Goal: Task Accomplishment & Management: Use online tool/utility

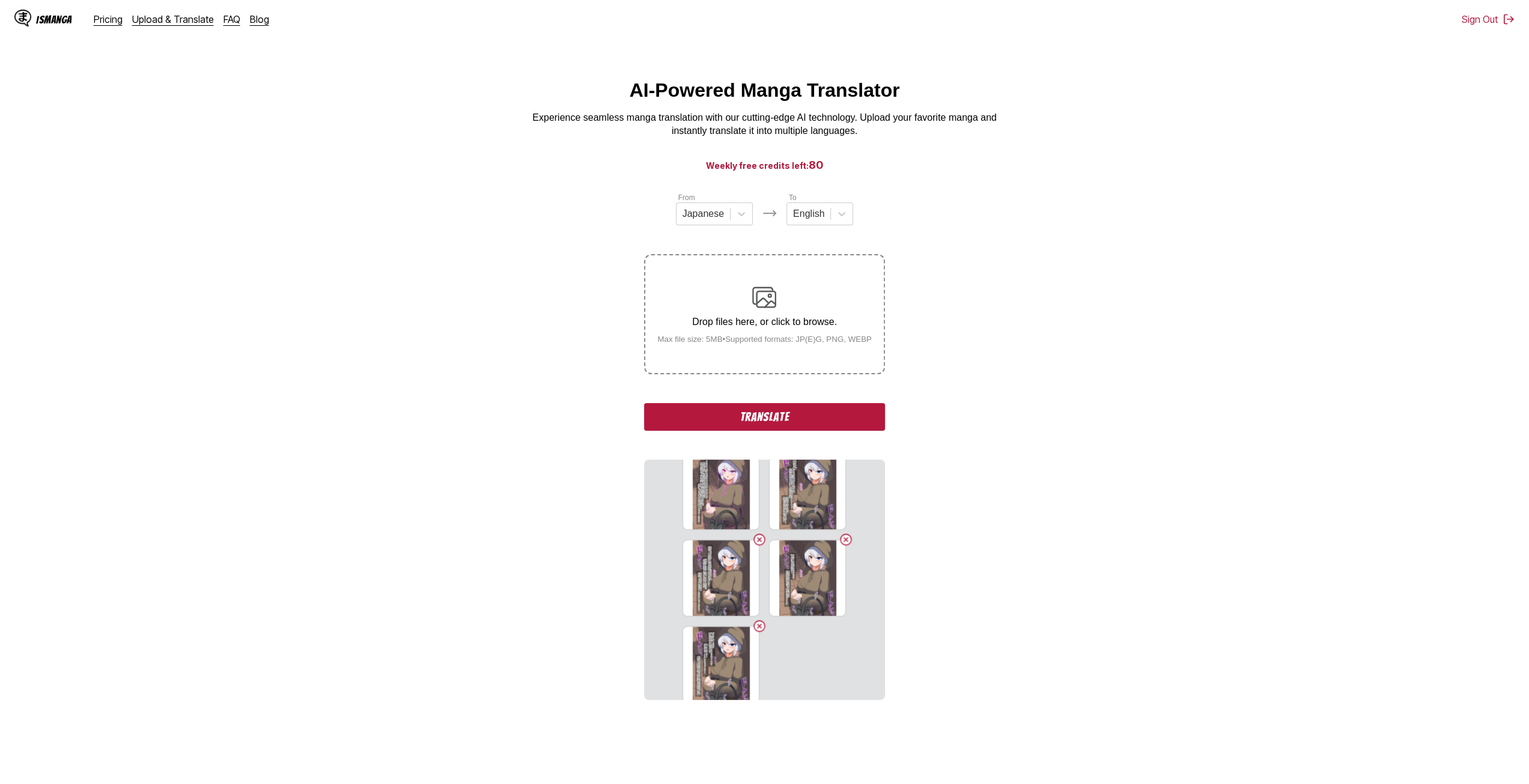
scroll to position [634, 0]
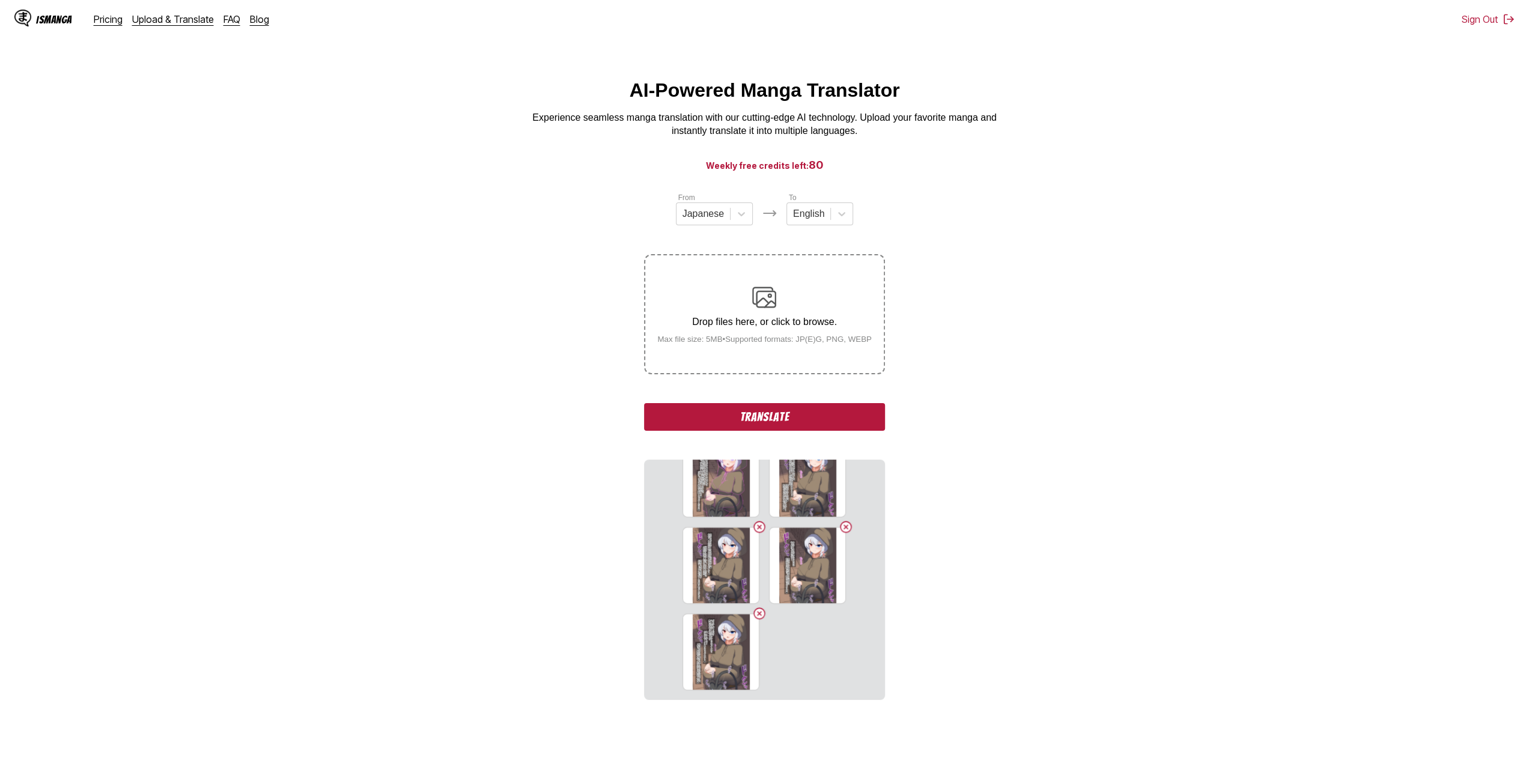
click at [444, 321] on section "From Japanese To English Drop files here, or click to browse. Max file size: 5M…" at bounding box center [764, 445] width 1510 height 508
click at [806, 355] on label "Drop files here, or click to browse. Max file size: 5MB • Supported formats: JP…" at bounding box center [764, 314] width 238 height 118
click at [0, 0] on input "Drop files here, or click to browse. Max file size: 5MB • Supported formats: JP…" at bounding box center [0, 0] width 0 height 0
click at [818, 365] on label "Drop files here, or click to browse. Max file size: 5MB • Supported formats: JP…" at bounding box center [764, 314] width 238 height 118
click at [0, 0] on input "Drop files here, or click to browse. Max file size: 5MB • Supported formats: JP…" at bounding box center [0, 0] width 0 height 0
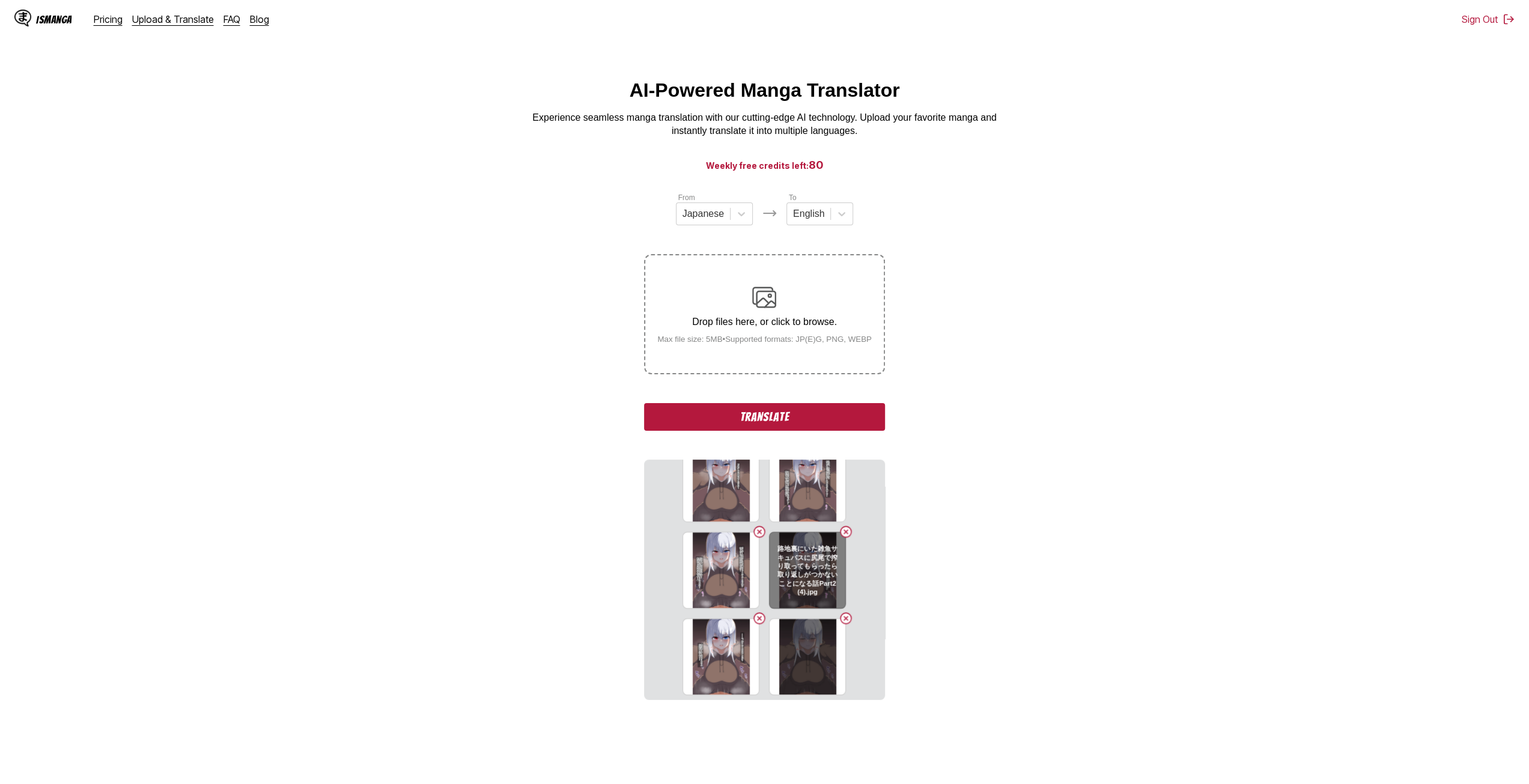
scroll to position [894, 0]
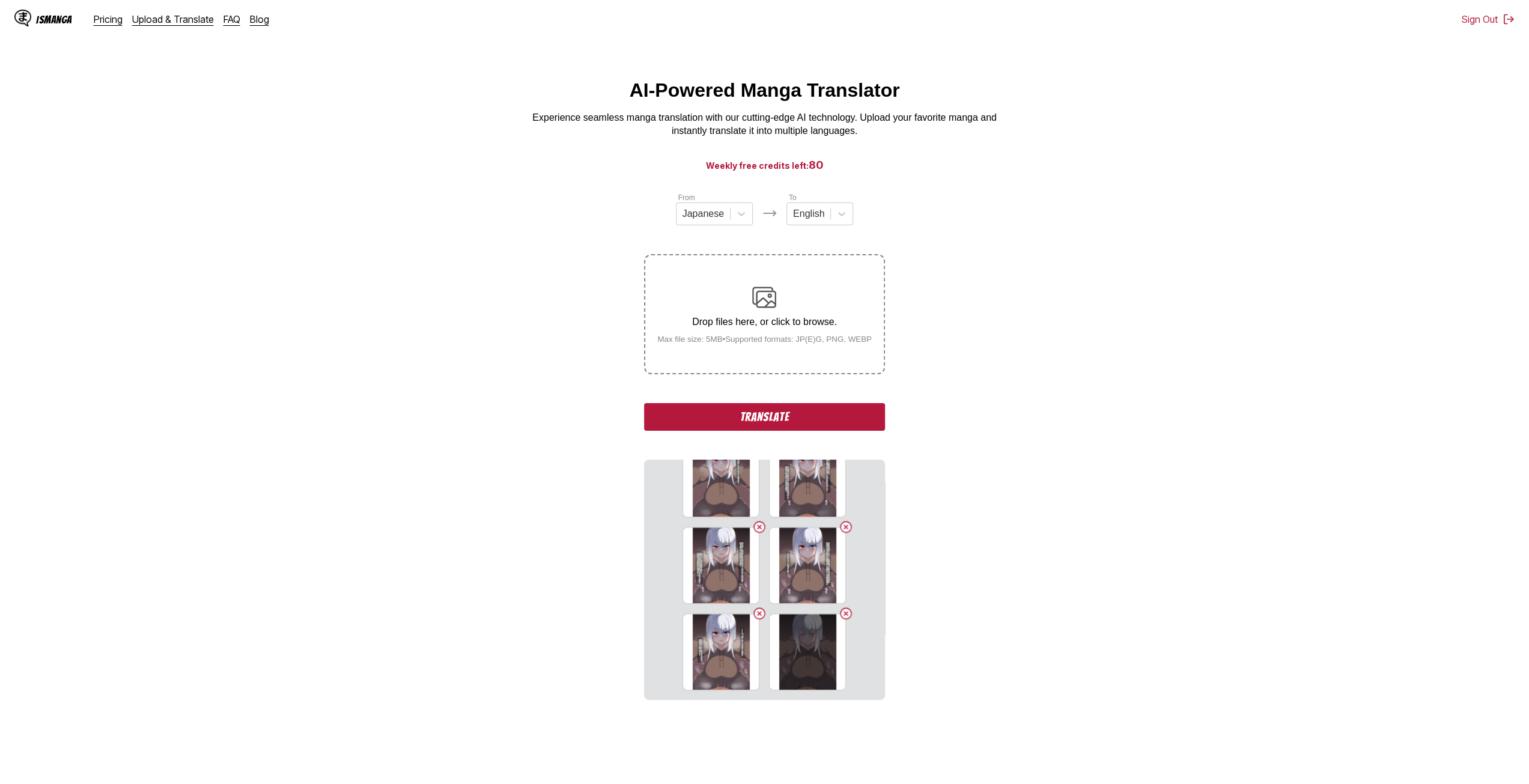
click at [779, 352] on label "Drop files here, or click to browse. Max file size: 5MB • Supported formats: JP…" at bounding box center [764, 314] width 238 height 118
click at [0, 0] on input "Drop files here, or click to browse. Max file size: 5MB • Supported formats: JP…" at bounding box center [0, 0] width 0 height 0
click at [748, 350] on label "Drop files here, or click to browse. Max file size: 5MB • Supported formats: JP…" at bounding box center [764, 314] width 238 height 118
click at [0, 0] on input "Drop files here, or click to browse. Max file size: 5MB • Supported formats: JP…" at bounding box center [0, 0] width 0 height 0
click at [758, 360] on label "Drop files here, or click to browse. Max file size: 5MB • Supported formats: JP…" at bounding box center [764, 314] width 238 height 118
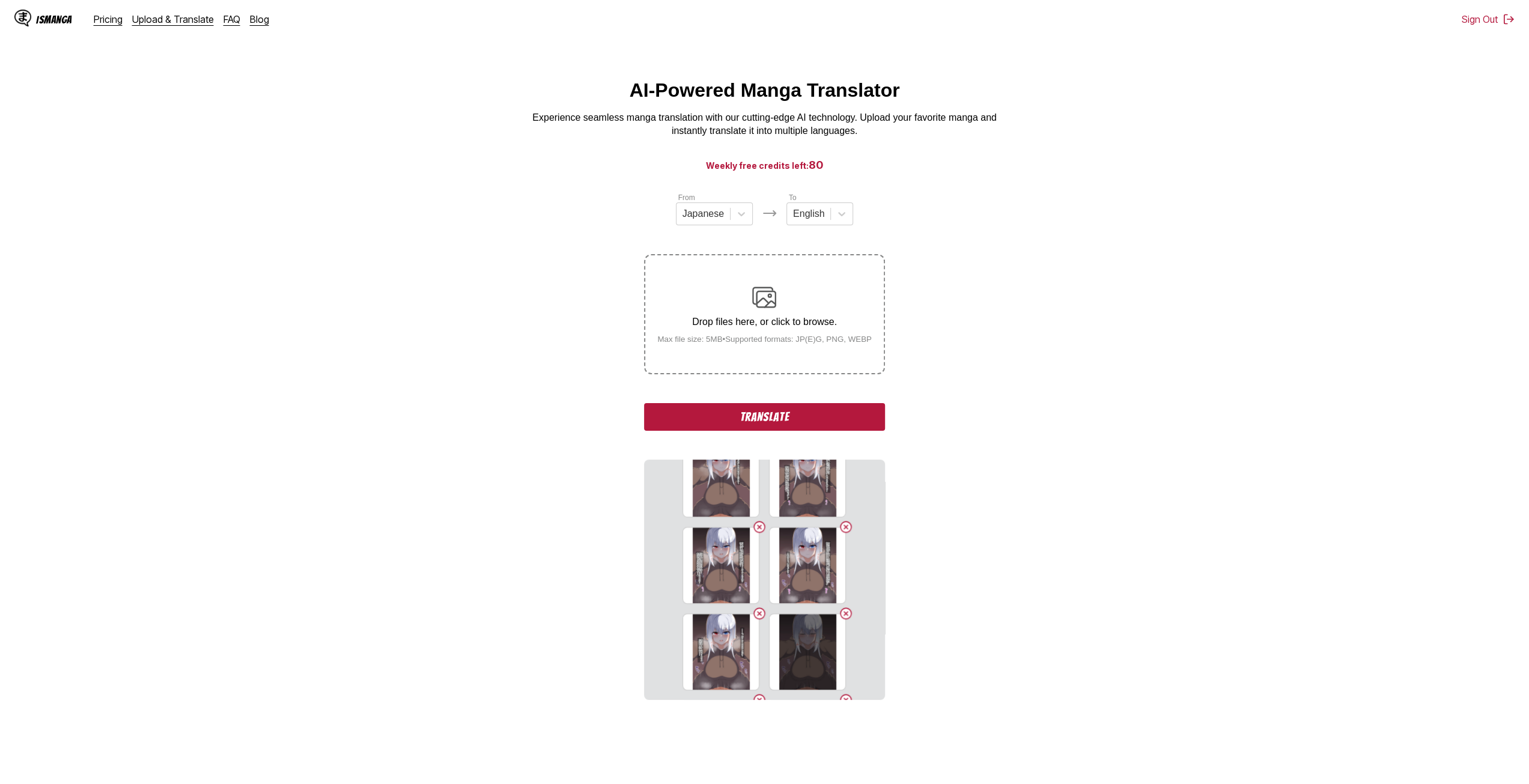
click at [0, 0] on input "Drop files here, or click to browse. Max file size: 5MB • Supported formats: JP…" at bounding box center [0, 0] width 0 height 0
click at [766, 374] on div "Drop files here, or click to browse. Max file size: 5MB • Supported formats: JP…" at bounding box center [764, 314] width 240 height 120
click at [772, 358] on label "Drop files here, or click to browse. Max file size: 5MB • Supported formats: JP…" at bounding box center [764, 314] width 238 height 118
click at [0, 0] on input "Drop files here, or click to browse. Max file size: 5MB • Supported formats: JP…" at bounding box center [0, 0] width 0 height 0
click at [762, 354] on label "Drop files here, or click to browse. Max file size: 5MB • Supported formats: JP…" at bounding box center [764, 314] width 238 height 118
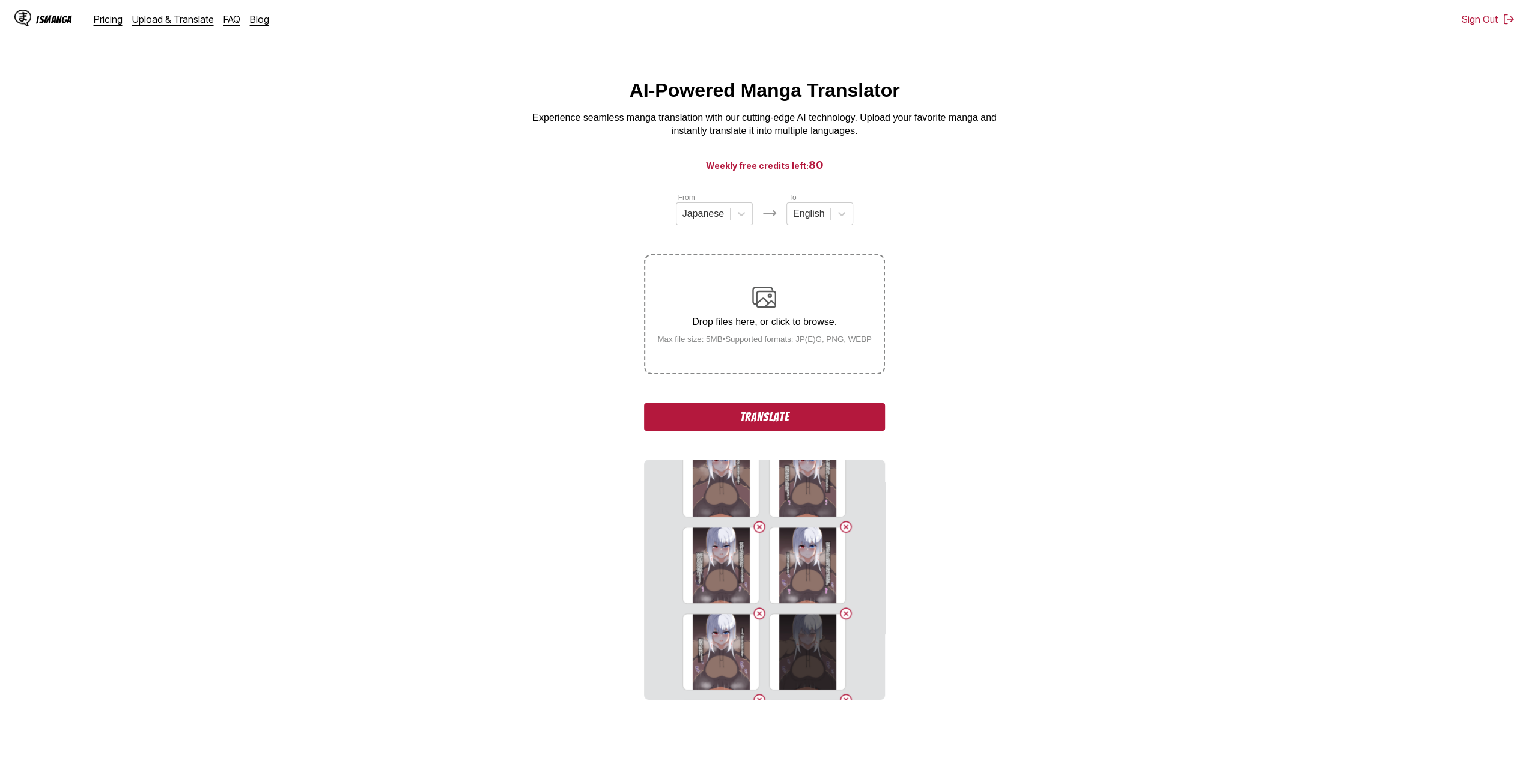
click at [0, 0] on input "Drop files here, or click to browse. Max file size: 5MB • Supported formats: JP…" at bounding box center [0, 0] width 0 height 0
click at [789, 350] on label "Drop files here, or click to browse. Max file size: 5MB • Supported formats: JP…" at bounding box center [764, 314] width 238 height 118
click at [0, 0] on input "Drop files here, or click to browse. Max file size: 5MB • Supported formats: JP…" at bounding box center [0, 0] width 0 height 0
click at [785, 325] on p "Drop files here, or click to browse." at bounding box center [764, 322] width 234 height 11
click at [0, 0] on input "Drop files here, or click to browse. Max file size: 5MB • Supported formats: JP…" at bounding box center [0, 0] width 0 height 0
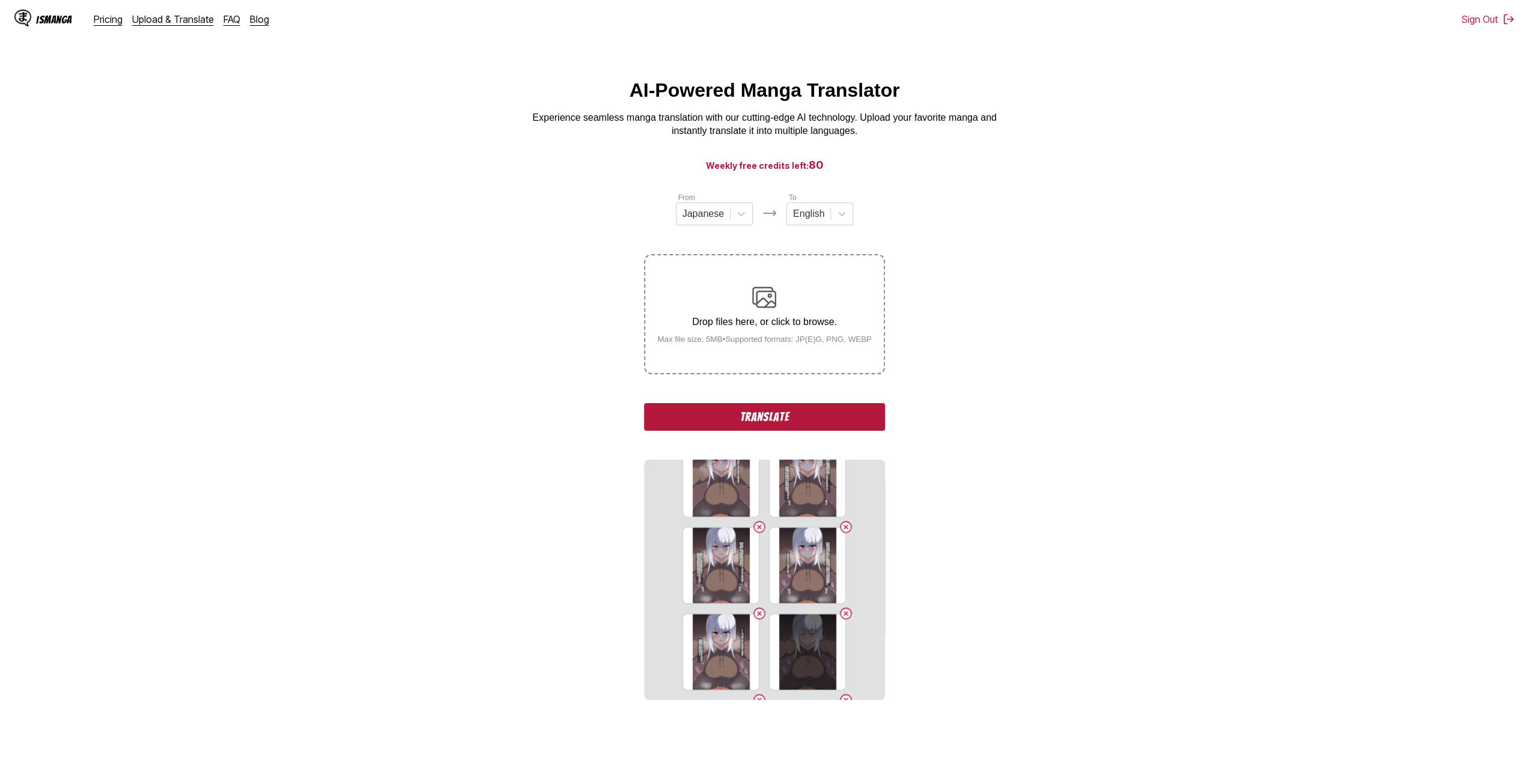
click at [769, 343] on small "Max file size: 5MB • Supported formats: JP(E)G, PNG, WEBP" at bounding box center [764, 339] width 234 height 9
click at [0, 0] on input "Drop files here, or click to browse. Max file size: 5MB • Supported formats: JP…" at bounding box center [0, 0] width 0 height 0
click at [803, 320] on p "Drop files here, or click to browse." at bounding box center [764, 322] width 234 height 11
click at [0, 0] on input "Drop files here, or click to browse. Max file size: 5MB • Supported formats: JP…" at bounding box center [0, 0] width 0 height 0
click at [804, 296] on div "Drop files here, or click to browse. Max file size: 5MB • Supported formats: JP…" at bounding box center [764, 314] width 234 height 59
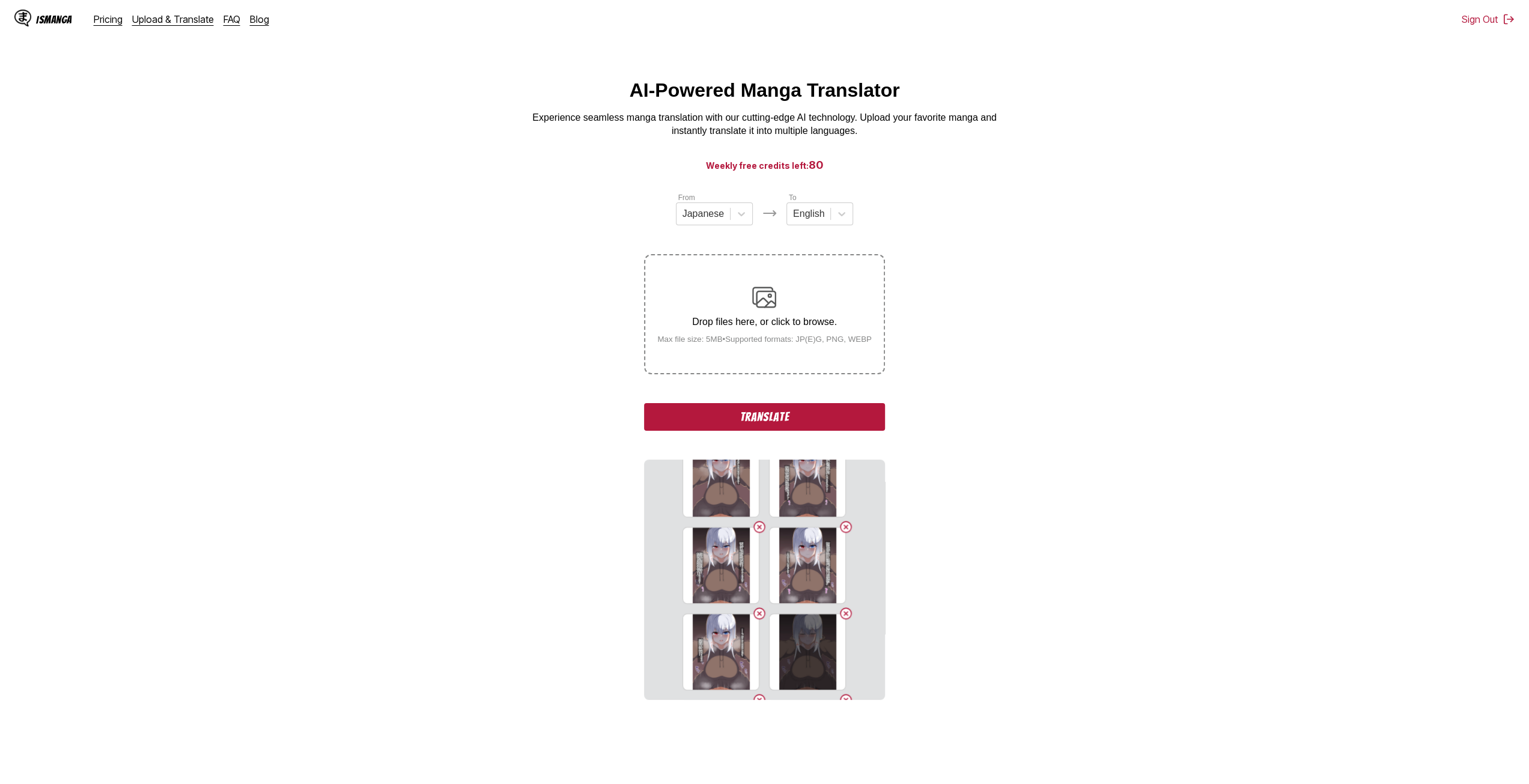
click at [0, 0] on input "Drop files here, or click to browse. Max file size: 5MB • Supported formats: JP…" at bounding box center [0, 0] width 0 height 0
click at [800, 327] on p "Drop files here, or click to browse." at bounding box center [764, 322] width 234 height 11
click at [0, 0] on input "Drop files here, or click to browse. Max file size: 5MB • Supported formats: JP…" at bounding box center [0, 0] width 0 height 0
click at [804, 303] on div "Drop files here, or click to browse. Max file size: 5MB • Supported formats: JP…" at bounding box center [764, 314] width 234 height 59
click at [0, 0] on input "Drop files here, or click to browse. Max file size: 5MB • Supported formats: JP…" at bounding box center [0, 0] width 0 height 0
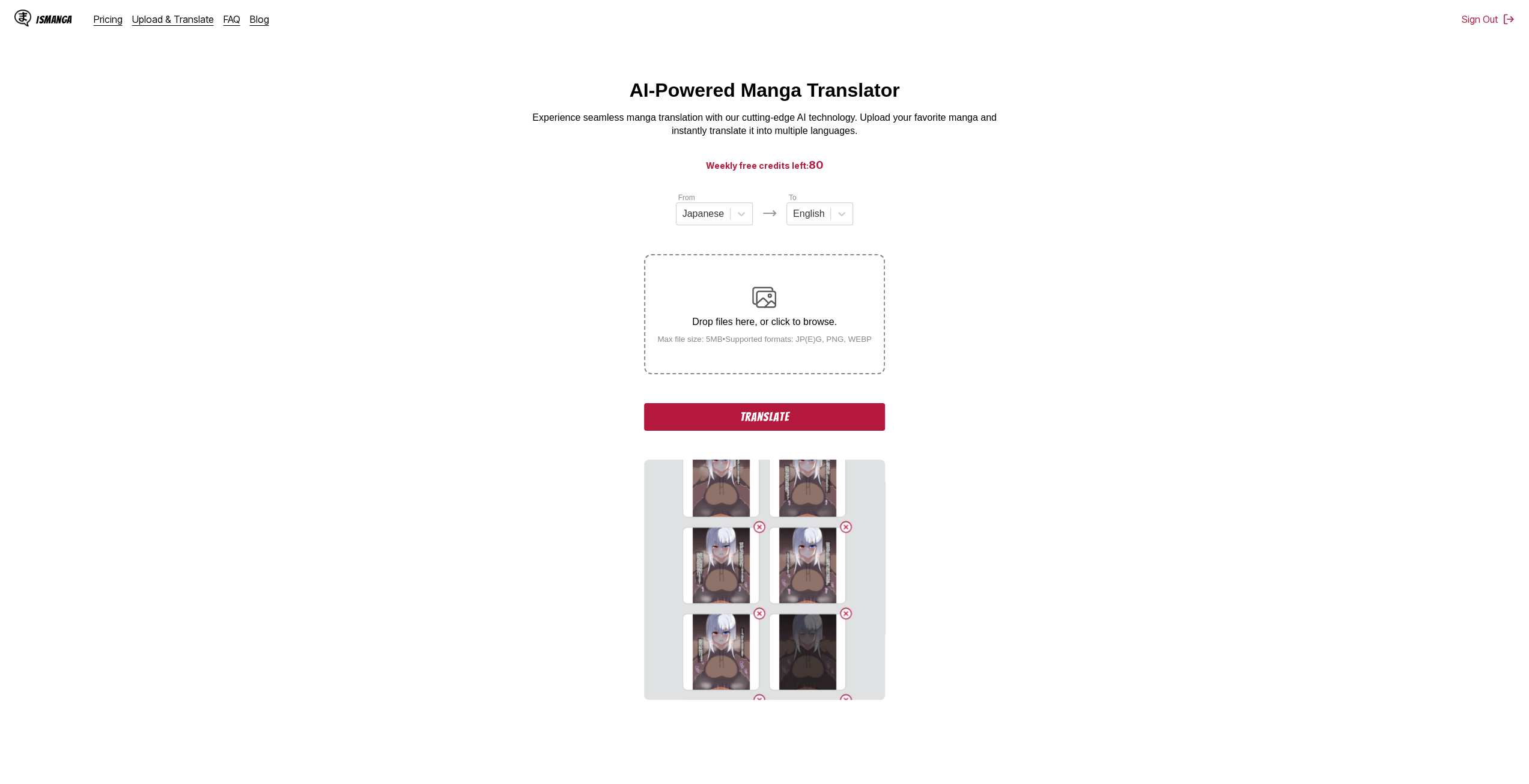
click at [800, 289] on div "Drop files here, or click to browse. Max file size: 5MB • Supported formats: JP…" at bounding box center [764, 314] width 234 height 59
click at [0, 0] on input "Drop files here, or click to browse. Max file size: 5MB • Supported formats: JP…" at bounding box center [0, 0] width 0 height 0
click at [721, 353] on label "Drop files here, or click to browse. Max file size: 5MB • Supported formats: JP…" at bounding box center [764, 314] width 238 height 118
click at [0, 0] on input "Drop files here, or click to browse. Max file size: 5MB • Supported formats: JP…" at bounding box center [0, 0] width 0 height 0
click at [778, 293] on div "Drop files here, or click to browse. Max file size: 5MB • Supported formats: JP…" at bounding box center [764, 314] width 234 height 59
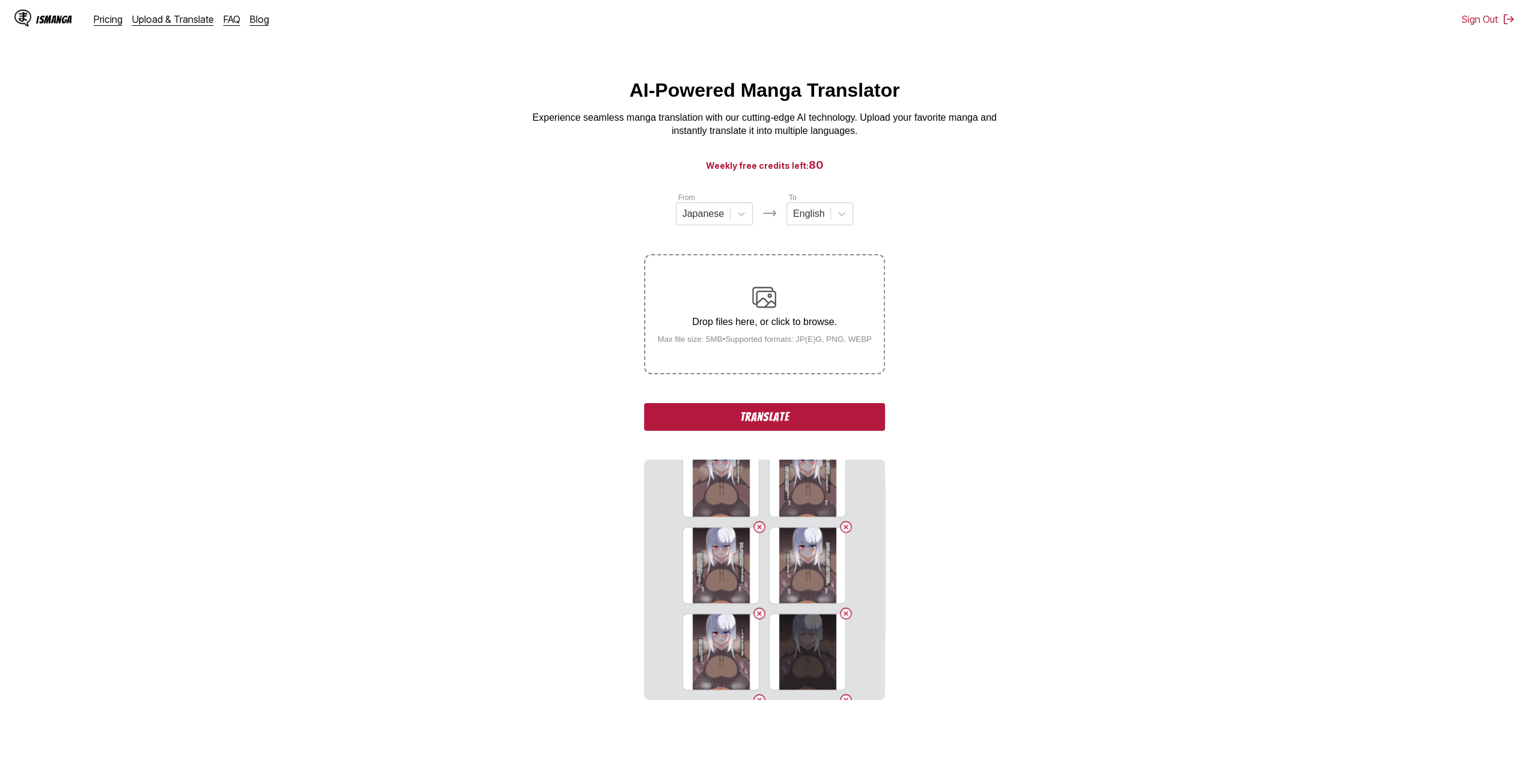
click at [0, 0] on input "Drop files here, or click to browse. Max file size: 5MB • Supported formats: JP…" at bounding box center [0, 0] width 0 height 0
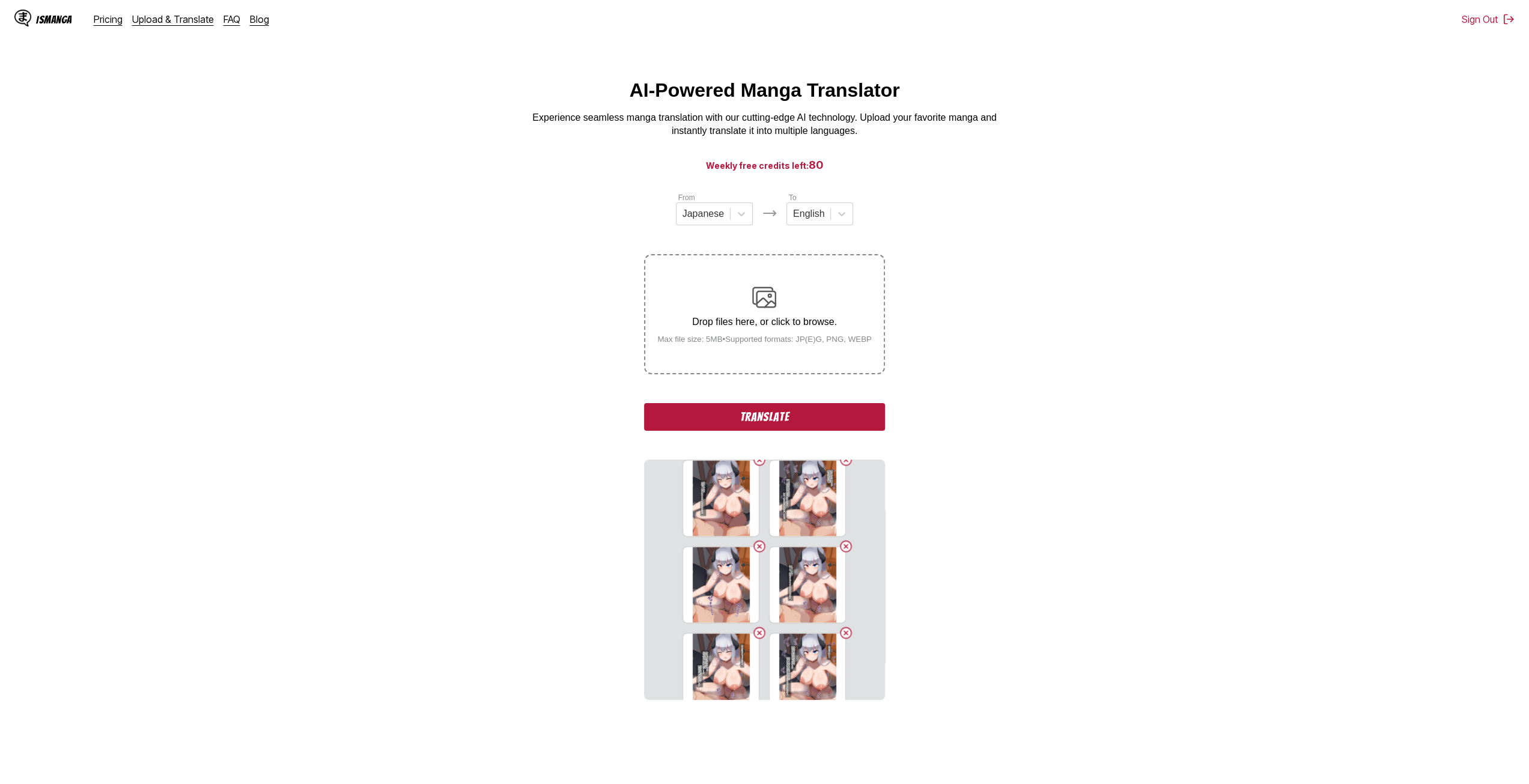
scroll to position [2105, 0]
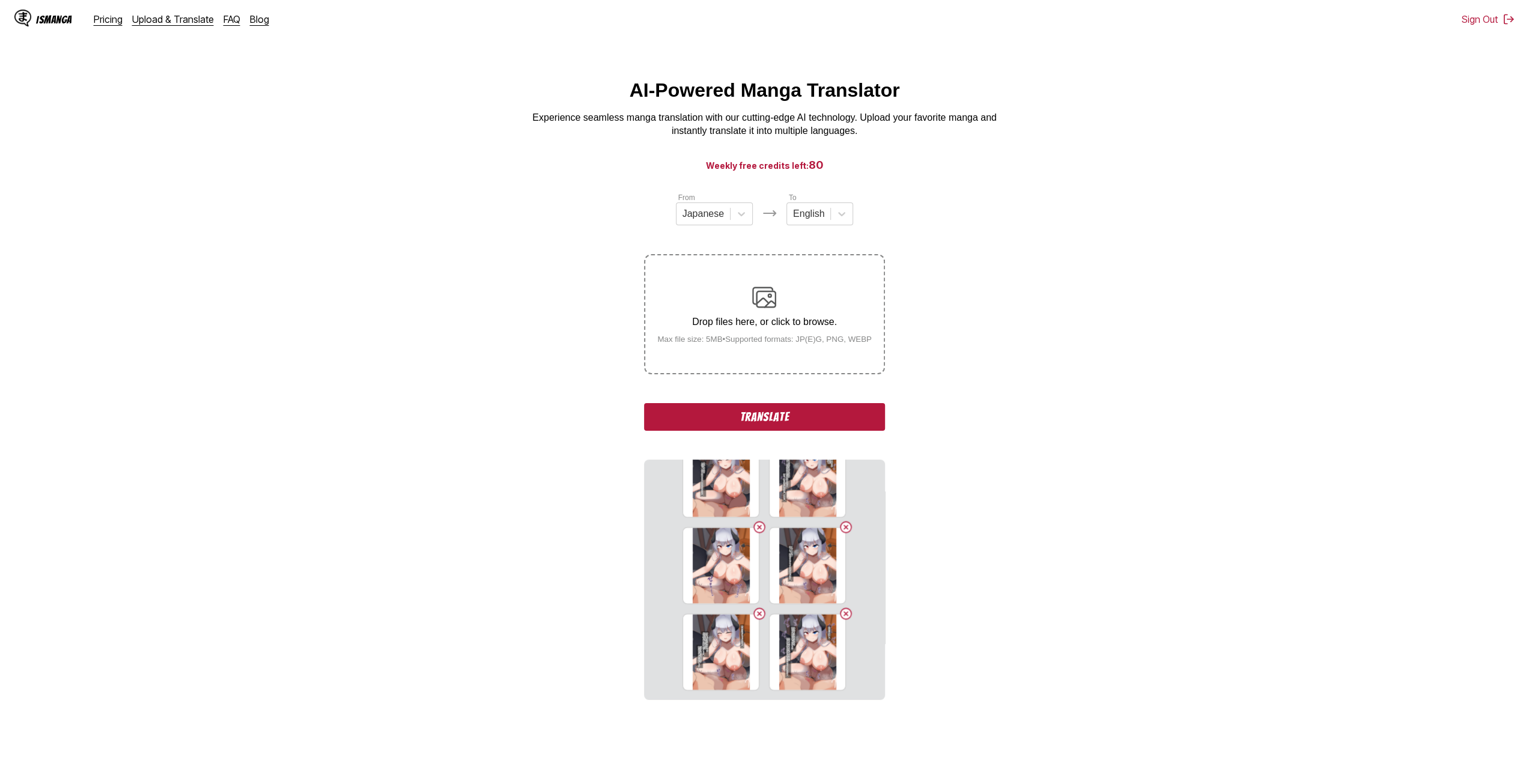
click at [796, 331] on div "Drop files here, or click to browse. Max file size: 5MB • Supported formats: JP…" at bounding box center [764, 314] width 234 height 59
click at [0, 0] on input "Drop files here, or click to browse. Max file size: 5MB • Supported formats: JP…" at bounding box center [0, 0] width 0 height 0
click at [782, 363] on label "Drop files here, or click to browse. Max file size: 5MB • Supported formats: JP…" at bounding box center [764, 314] width 238 height 118
click at [0, 0] on input "Drop files here, or click to browse. Max file size: 5MB • Supported formats: JP…" at bounding box center [0, 0] width 0 height 0
click at [782, 307] on div "Drop files here, or click to browse. Max file size: 5MB • Supported formats: JP…" at bounding box center [764, 314] width 234 height 59
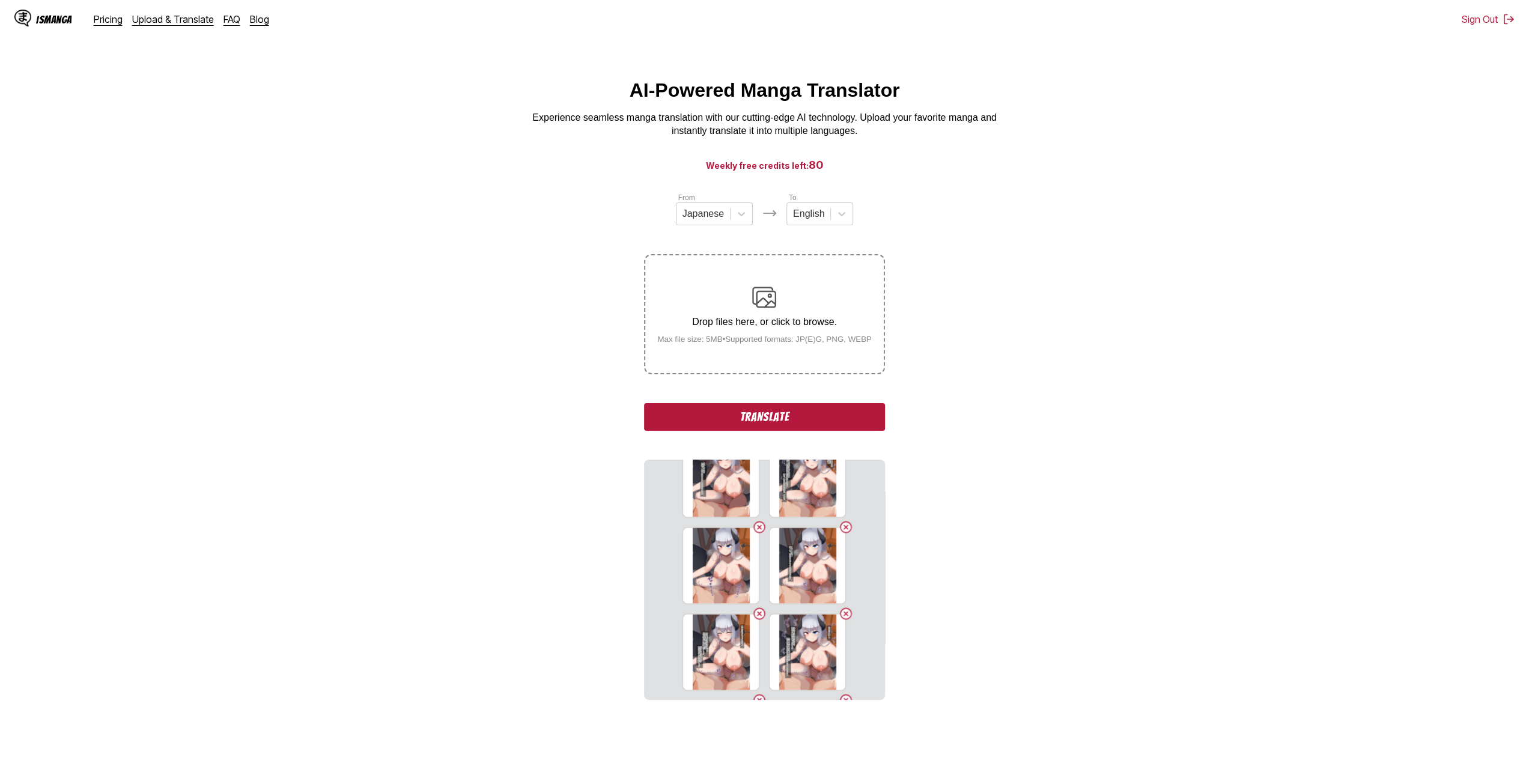
click at [0, 0] on input "Drop files here, or click to browse. Max file size: 5MB • Supported formats: JP…" at bounding box center [0, 0] width 0 height 0
click at [768, 324] on p "Drop files here, or click to browse." at bounding box center [764, 322] width 234 height 11
click at [0, 0] on input "Drop files here, or click to browse. Max file size: 5MB • Supported formats: JP…" at bounding box center [0, 0] width 0 height 0
click at [776, 305] on img at bounding box center [764, 298] width 24 height 24
click at [0, 0] on input "Drop files here, or click to browse. Max file size: 5MB • Supported formats: JP…" at bounding box center [0, 0] width 0 height 0
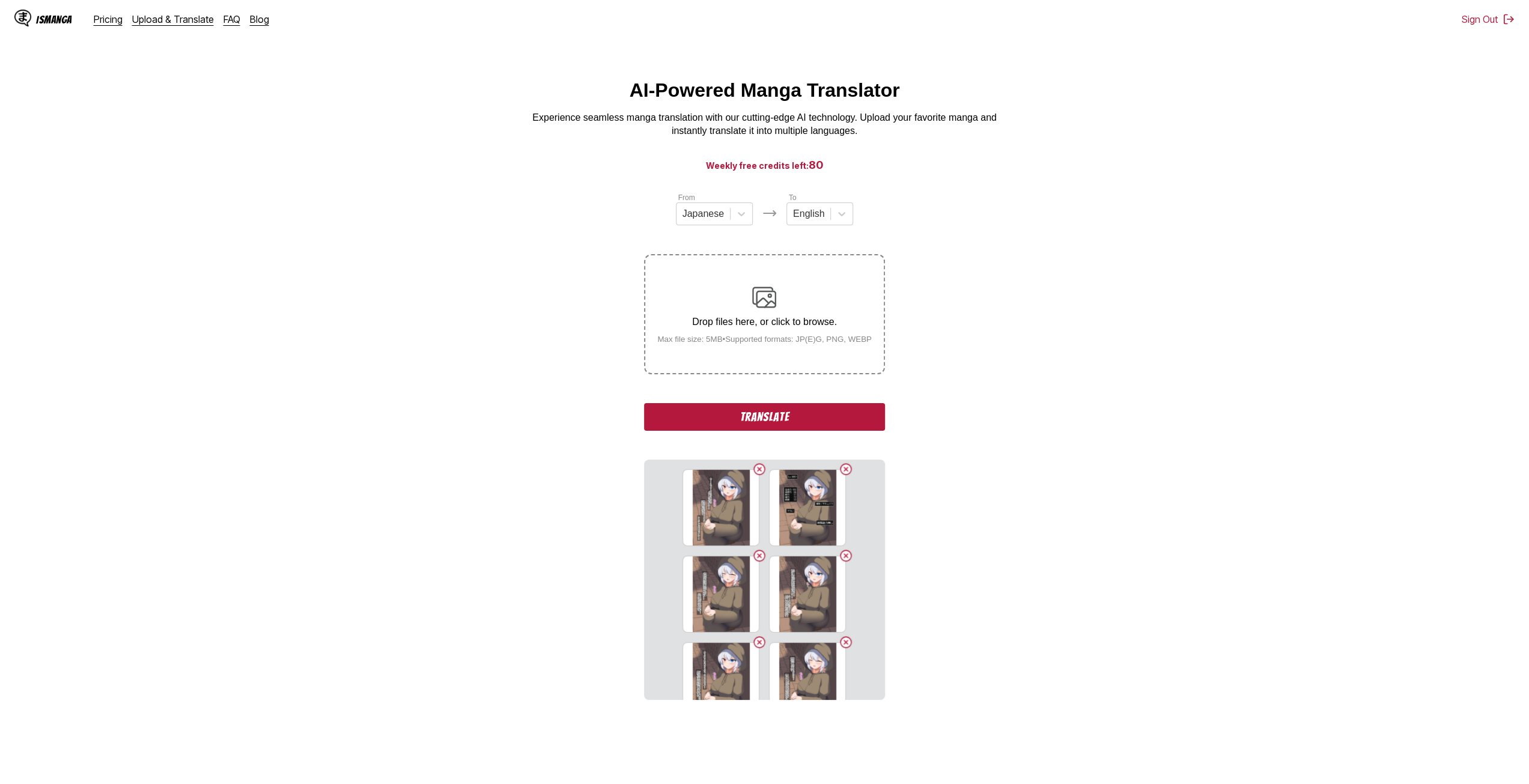
scroll to position [2105, 0]
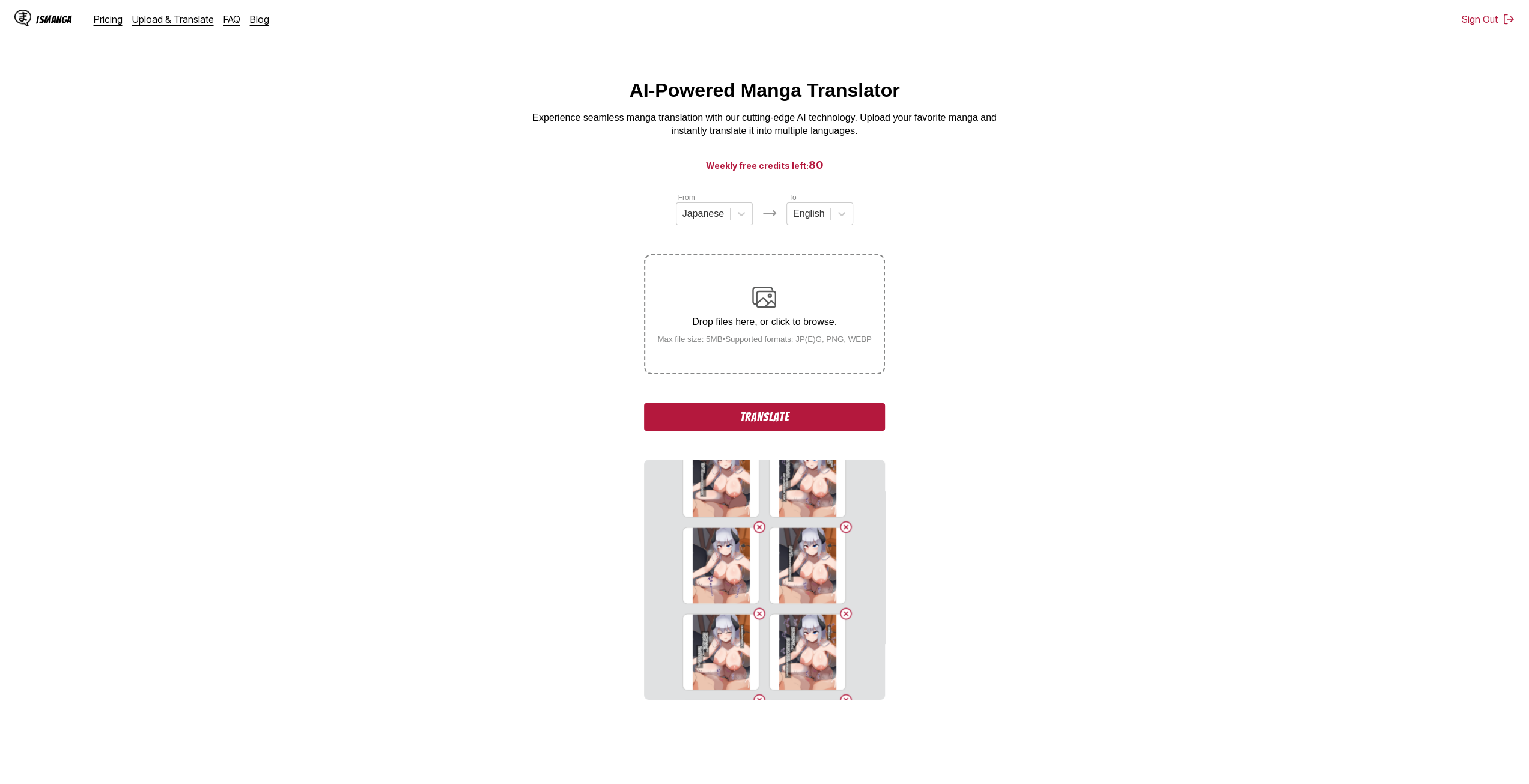
click at [771, 333] on div "Drop files here, or click to browse. Max file size: 5MB • Supported formats: JP…" at bounding box center [764, 314] width 234 height 59
click at [0, 0] on input "Drop files here, or click to browse. Max file size: 5MB • Supported formats: JP…" at bounding box center [0, 0] width 0 height 0
click at [792, 280] on label "Drop files here, or click to browse. Max file size: 5MB • Supported formats: JP…" at bounding box center [764, 314] width 238 height 118
click at [0, 0] on input "Drop files here, or click to browse. Max file size: 5MB • Supported formats: JP…" at bounding box center [0, 0] width 0 height 0
click at [797, 314] on div "Drop files here, or click to browse. Max file size: 5MB • Supported formats: JP…" at bounding box center [764, 314] width 234 height 59
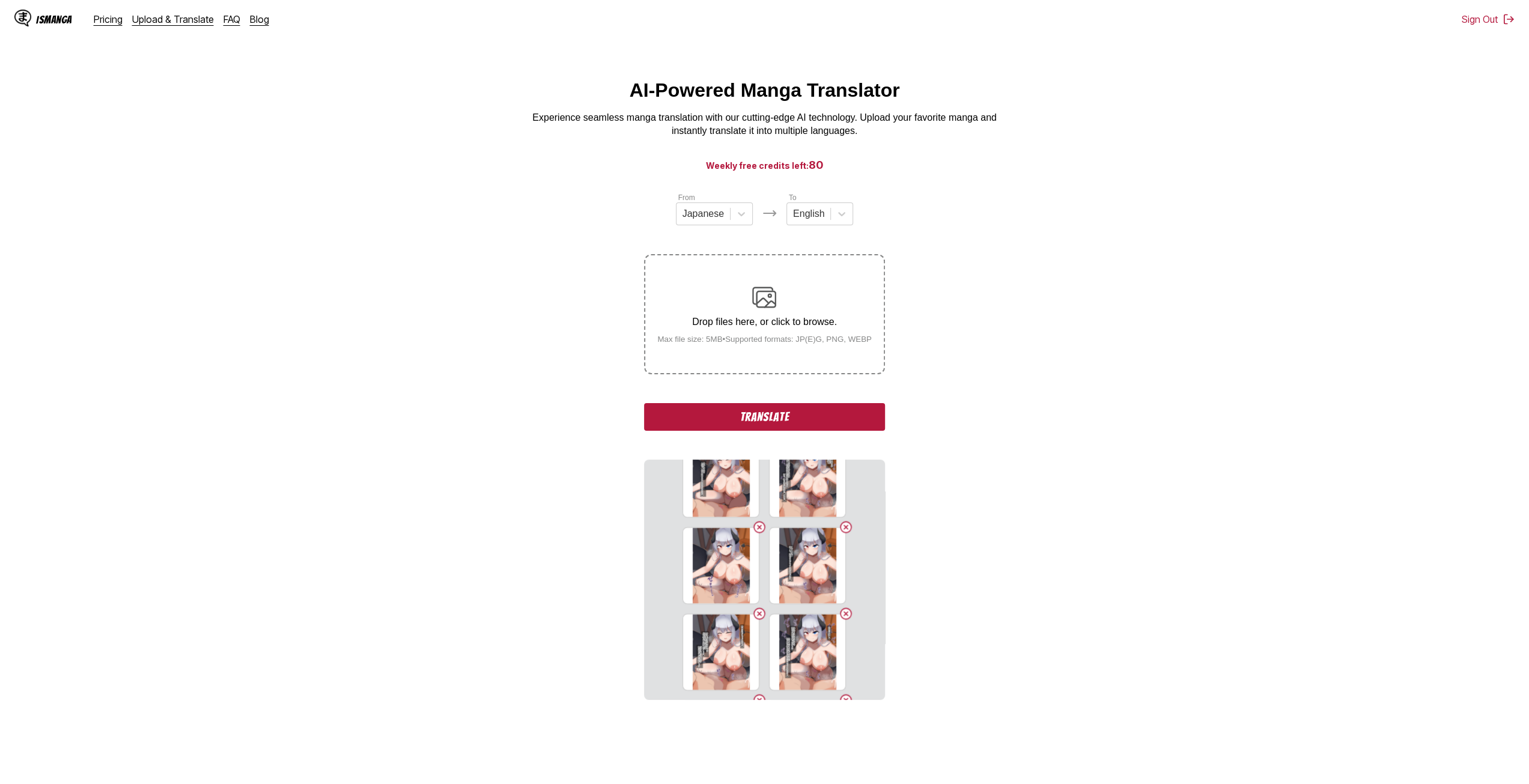
click at [0, 0] on input "Drop files here, or click to browse. Max file size: 5MB • Supported formats: JP…" at bounding box center [0, 0] width 0 height 0
click at [788, 313] on div "Drop files here, or click to browse. Max file size: 5MB • Supported formats: JP…" at bounding box center [764, 314] width 234 height 59
click at [0, 0] on input "Drop files here, or click to browse. Max file size: 5MB • Supported formats: JP…" at bounding box center [0, 0] width 0 height 0
click at [773, 295] on img at bounding box center [764, 298] width 24 height 24
click at [0, 0] on input "Drop files here, or click to browse. Max file size: 5MB • Supported formats: JP…" at bounding box center [0, 0] width 0 height 0
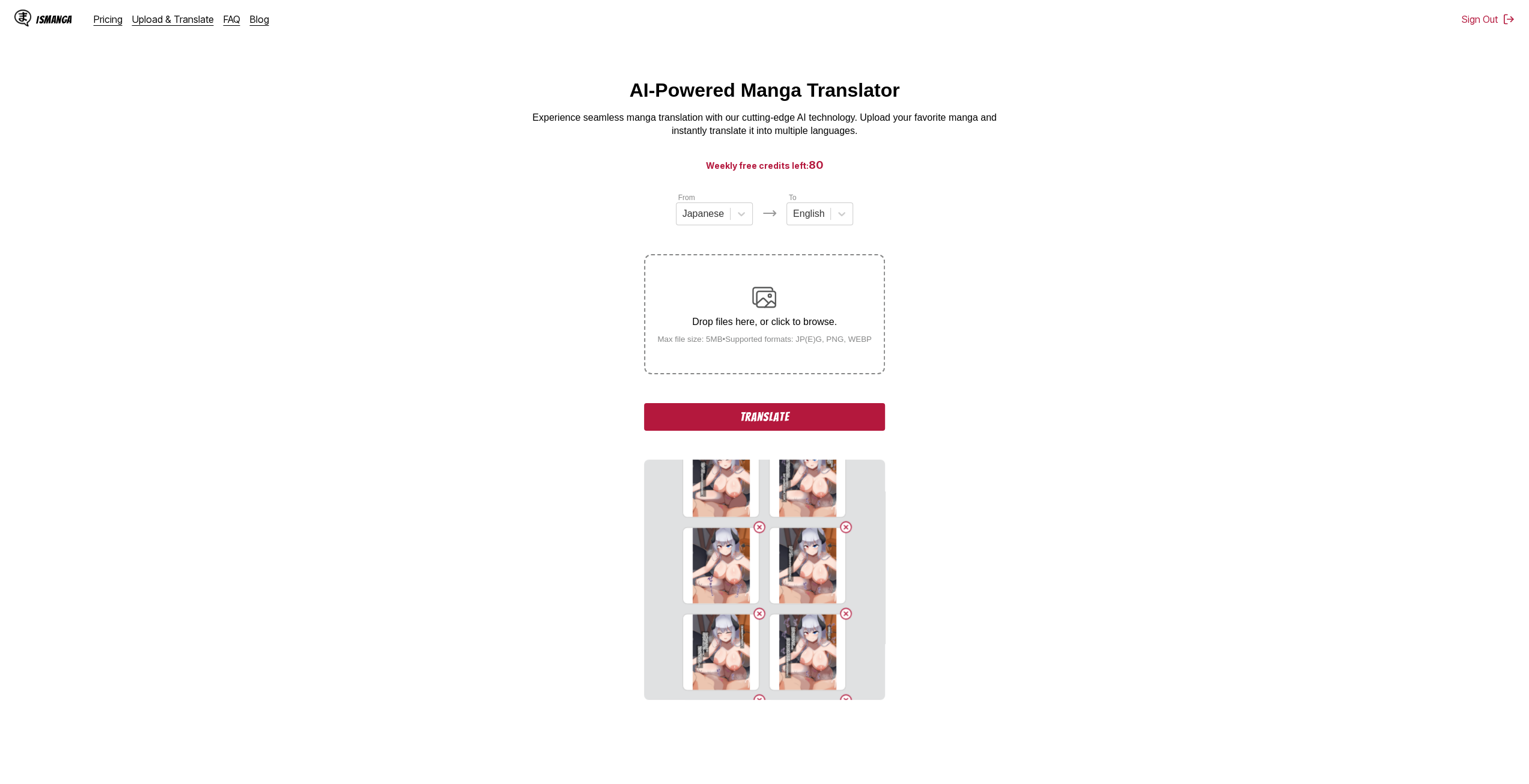
click at [785, 351] on label "Drop files here, or click to browse. Max file size: 5MB • Supported formats: JP…" at bounding box center [764, 314] width 238 height 118
click at [0, 0] on input "Drop files here, or click to browse. Max file size: 5MB • Supported formats: JP…" at bounding box center [0, 0] width 0 height 0
click at [803, 309] on div "Drop files here, or click to browse. Max file size: 5MB • Supported formats: JP…" at bounding box center [764, 314] width 234 height 59
click at [0, 0] on input "Drop files here, or click to browse. Max file size: 5MB • Supported formats: JP…" at bounding box center [0, 0] width 0 height 0
click at [803, 302] on div "Drop files here, or click to browse. Max file size: 5MB • Supported formats: JP…" at bounding box center [764, 314] width 234 height 59
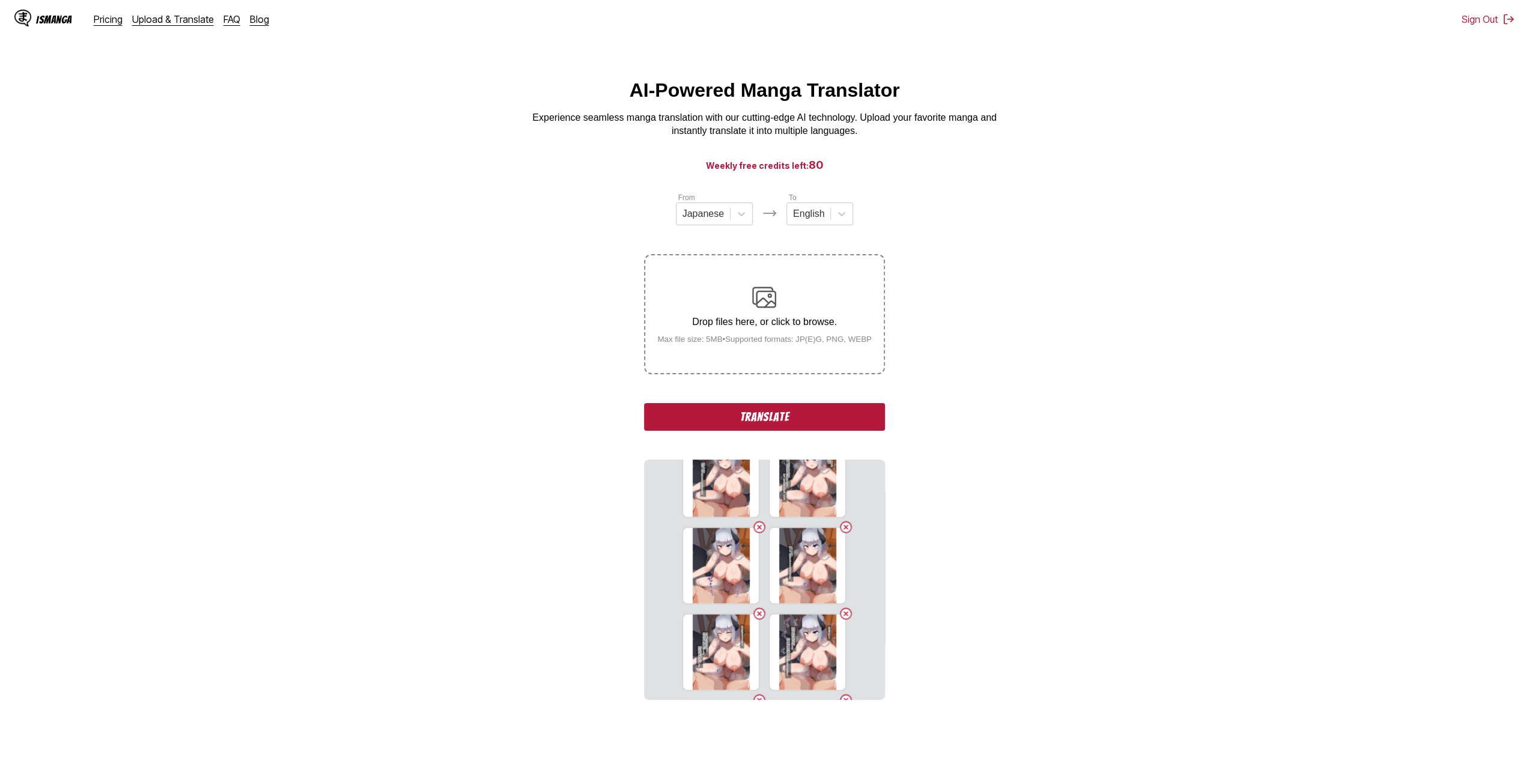
click at [0, 0] on input "Drop files here, or click to browse. Max file size: 5MB • Supported formats: JP…" at bounding box center [0, 0] width 0 height 0
click at [798, 294] on div "Drop files here, or click to browse. Max file size: 5MB • Supported formats: JP…" at bounding box center [764, 314] width 234 height 59
click at [0, 0] on input "Drop files here, or click to browse. Max file size: 5MB • Supported formats: JP…" at bounding box center [0, 0] width 0 height 0
click at [790, 300] on div "Drop files here, or click to browse. Max file size: 5MB • Supported formats: JP…" at bounding box center [764, 314] width 234 height 59
click at [0, 0] on input "Drop files here, or click to browse. Max file size: 5MB • Supported formats: JP…" at bounding box center [0, 0] width 0 height 0
